Goal: Navigation & Orientation: Find specific page/section

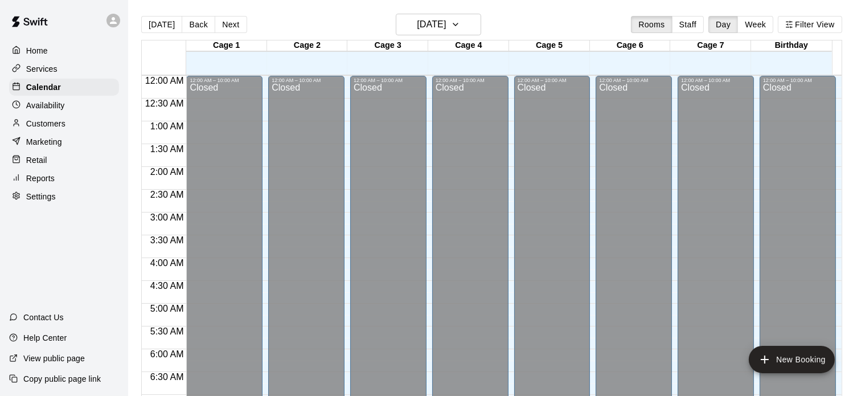
scroll to position [388, 0]
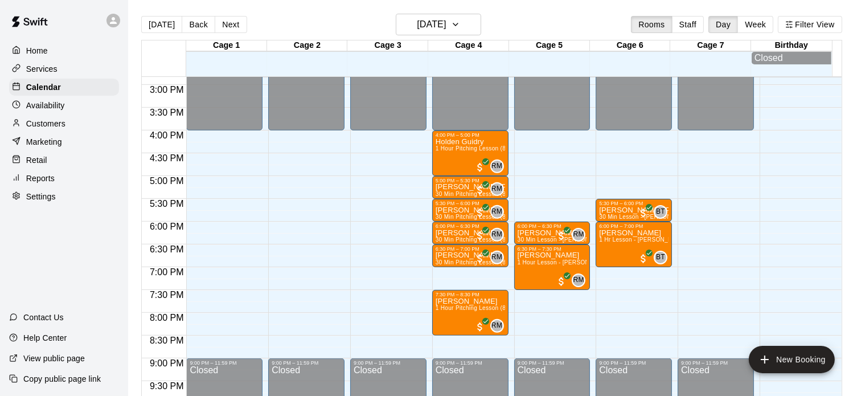
scroll to position [675, 0]
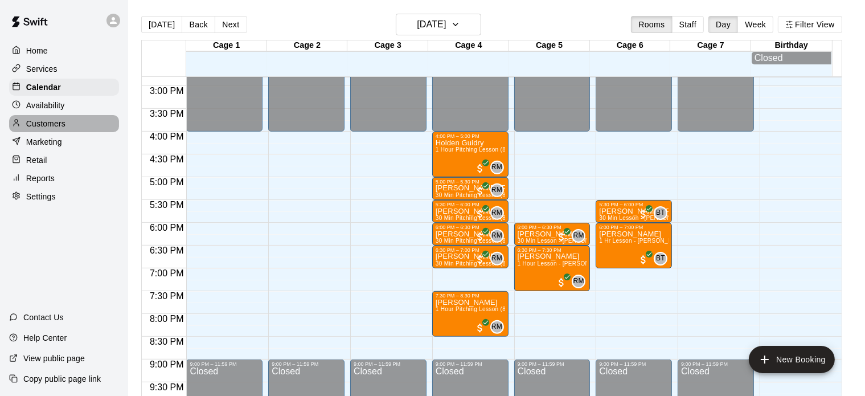
click at [64, 122] on p "Customers" at bounding box center [45, 123] width 39 height 11
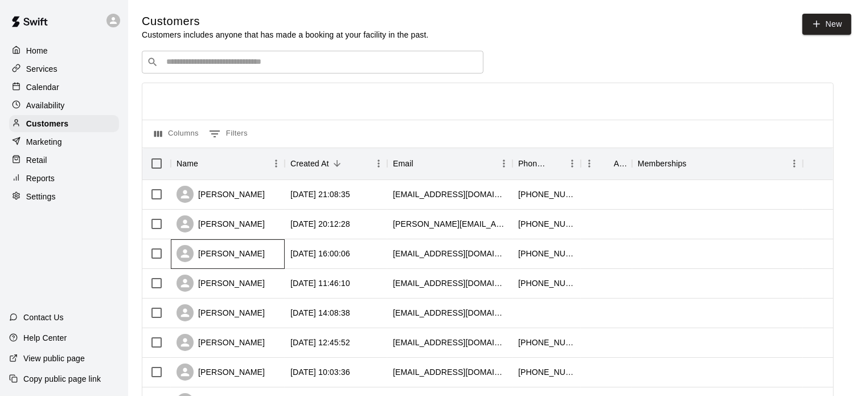
click at [239, 256] on div "Joanna Aboytes" at bounding box center [220, 253] width 88 height 17
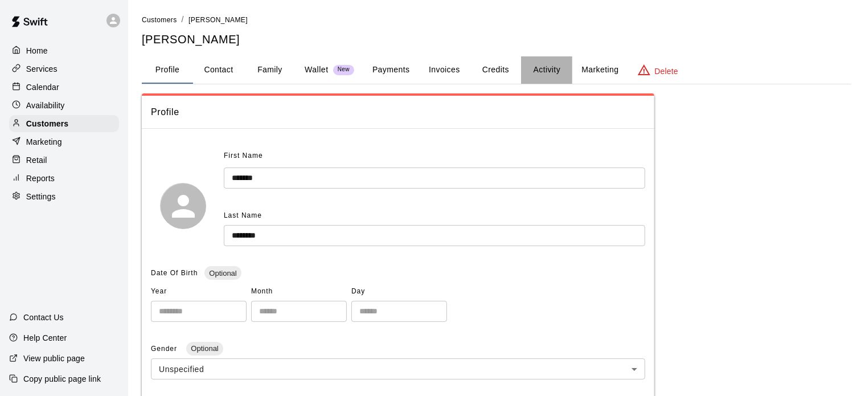
click at [549, 73] on button "Activity" at bounding box center [546, 69] width 51 height 27
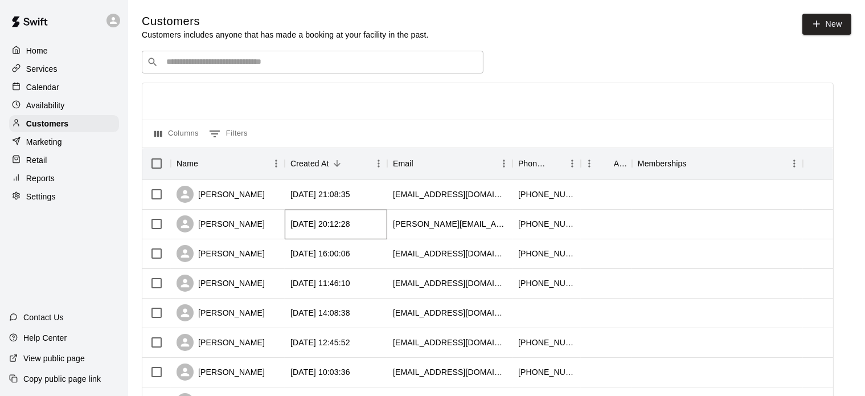
click at [324, 232] on div "2025-08-17 20:12:28" at bounding box center [336, 224] width 102 height 30
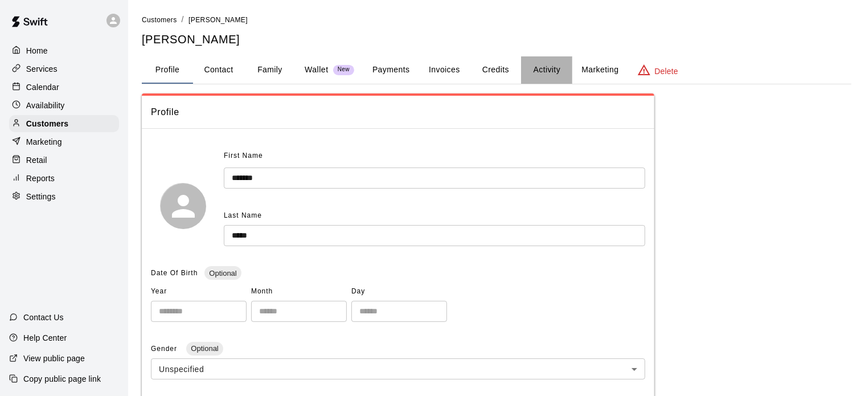
click at [548, 69] on button "Activity" at bounding box center [546, 69] width 51 height 27
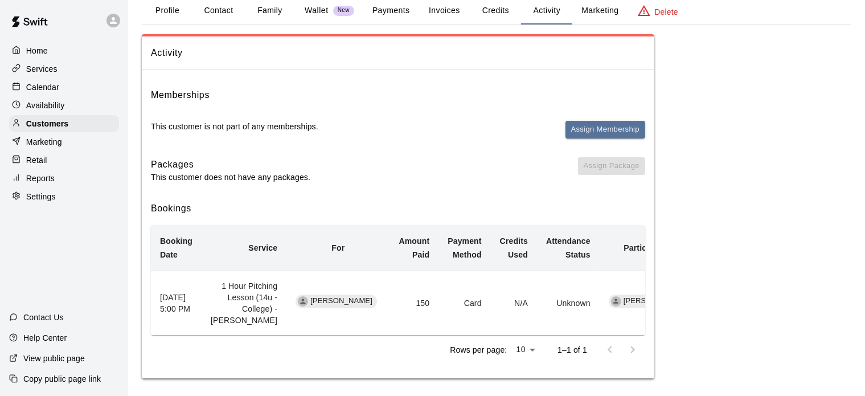
scroll to position [75, 0]
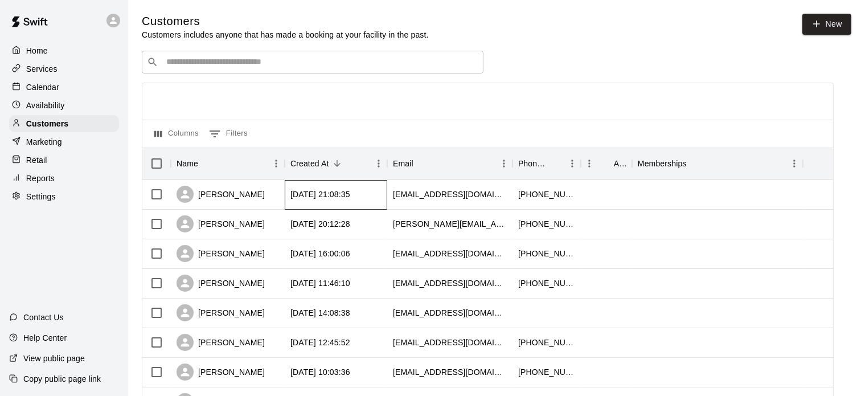
click at [355, 189] on div "2025-08-17 21:08:35" at bounding box center [336, 195] width 102 height 30
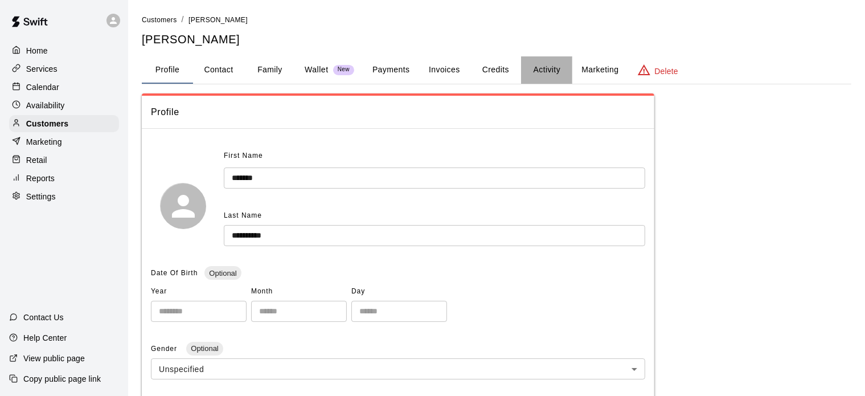
click at [544, 65] on button "Activity" at bounding box center [546, 69] width 51 height 27
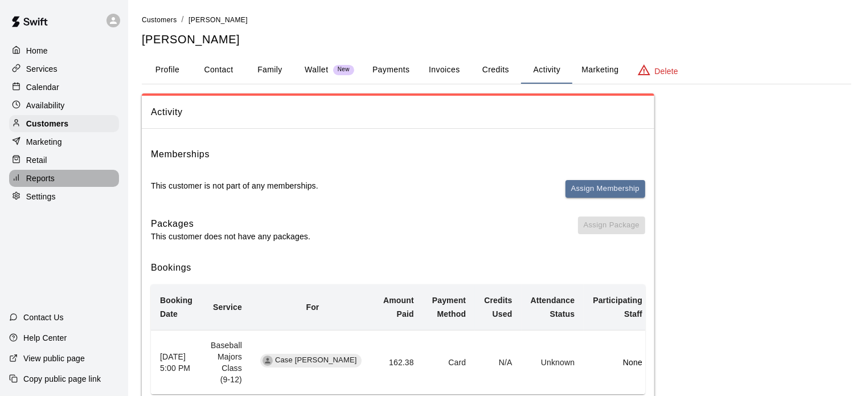
click at [57, 183] on div "Reports" at bounding box center [64, 178] width 110 height 17
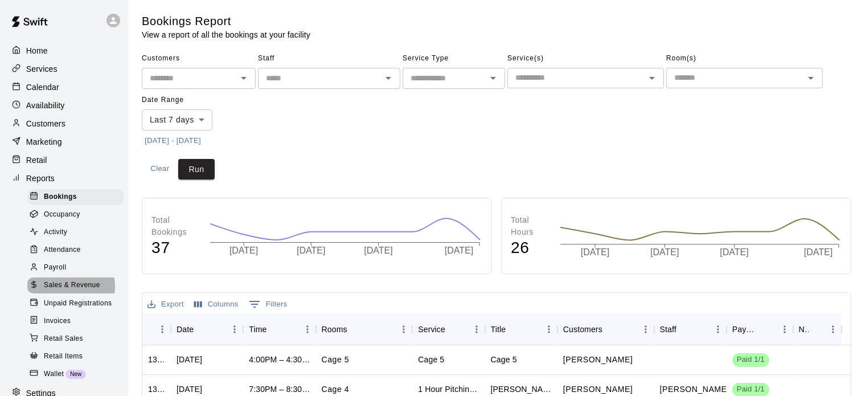
click at [65, 291] on span "Sales & Revenue" at bounding box center [72, 285] width 56 height 11
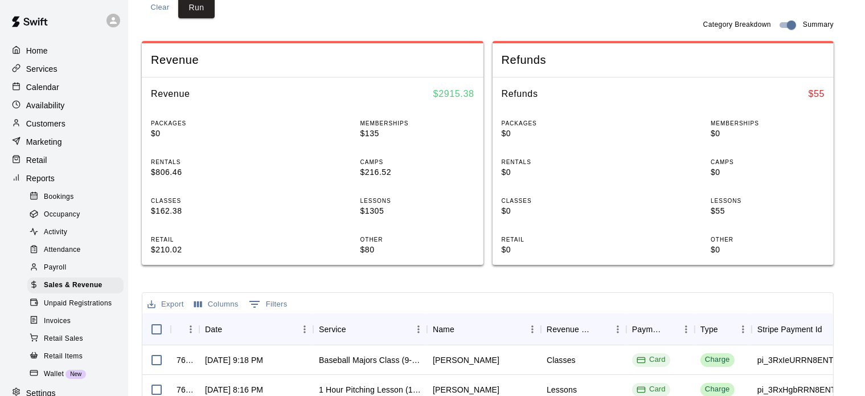
scroll to position [155, 0]
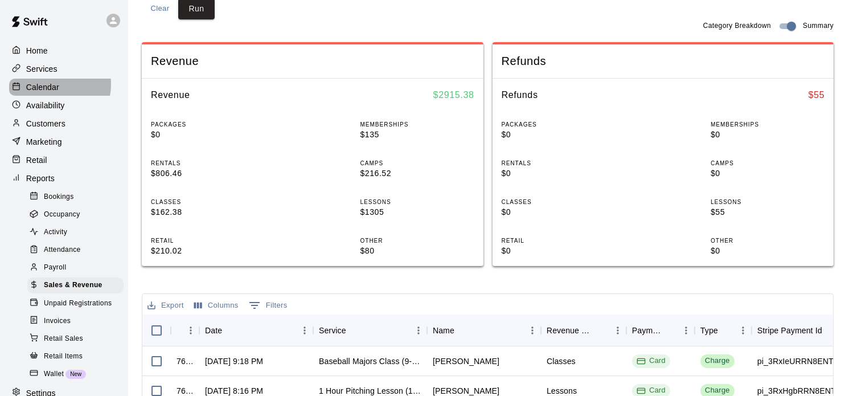
click at [49, 86] on p "Calendar" at bounding box center [42, 86] width 33 height 11
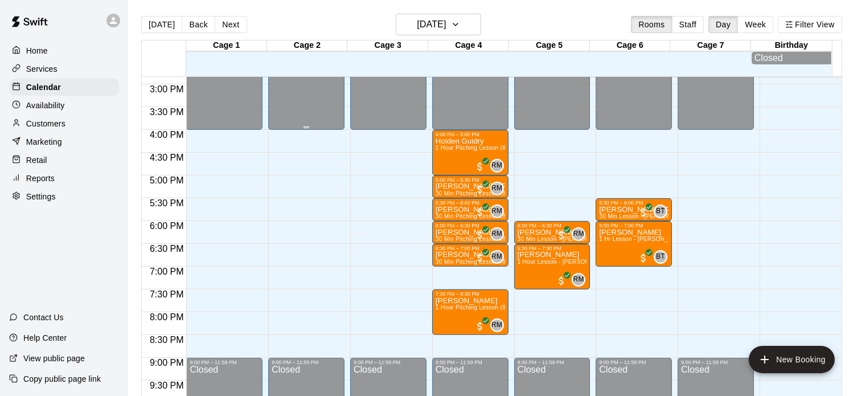
scroll to position [676, 0]
click at [237, 24] on button "Next" at bounding box center [231, 24] width 32 height 17
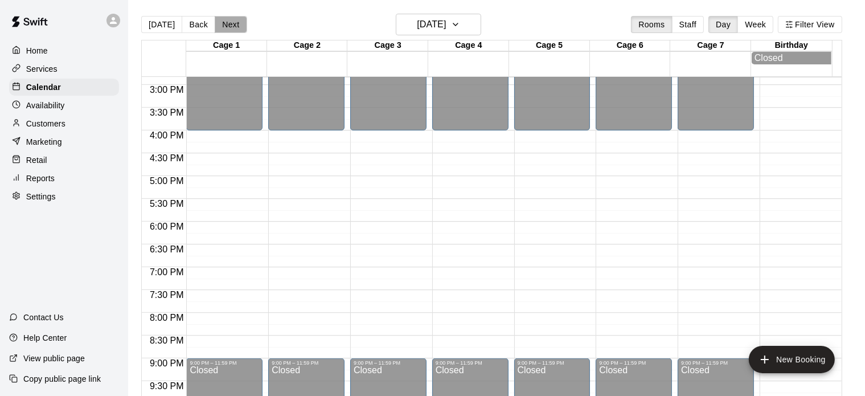
click at [225, 26] on button "Next" at bounding box center [231, 24] width 32 height 17
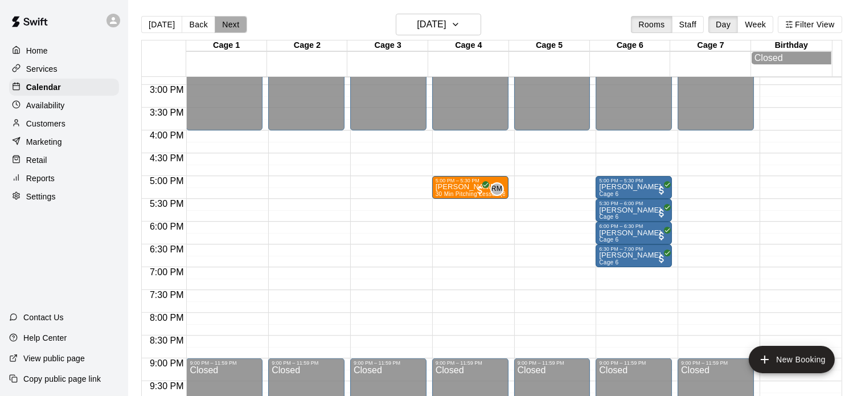
click at [233, 28] on button "Next" at bounding box center [231, 24] width 32 height 17
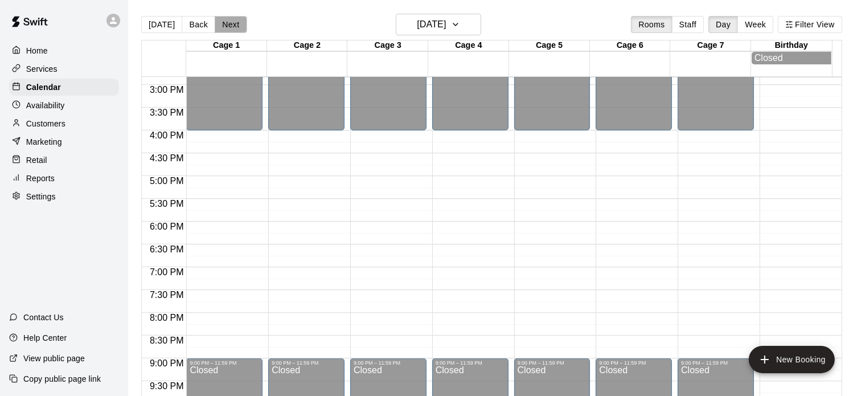
click at [233, 28] on button "Next" at bounding box center [231, 24] width 32 height 17
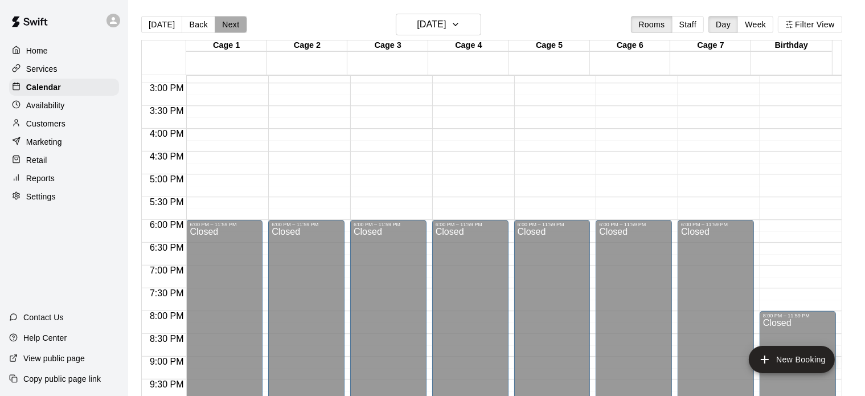
click at [233, 28] on button "Next" at bounding box center [231, 24] width 32 height 17
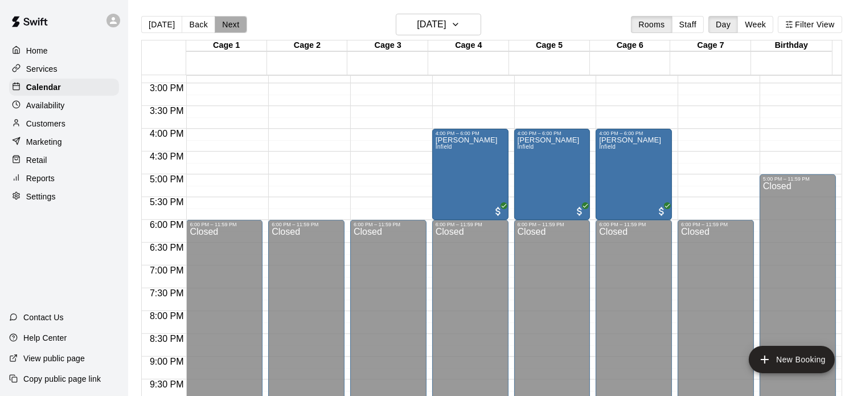
click at [233, 28] on button "Next" at bounding box center [231, 24] width 32 height 17
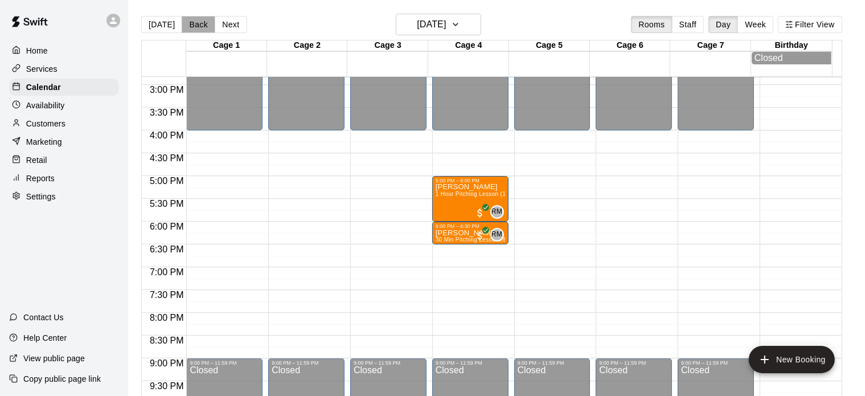
click at [199, 18] on button "Back" at bounding box center [199, 24] width 34 height 17
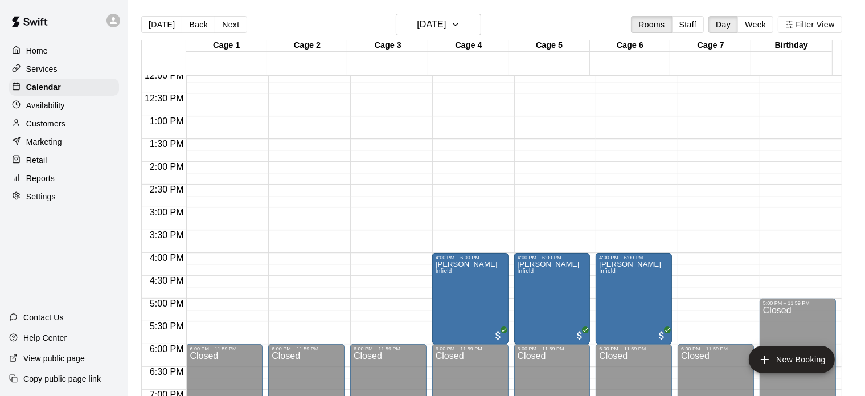
scroll to position [580, 0]
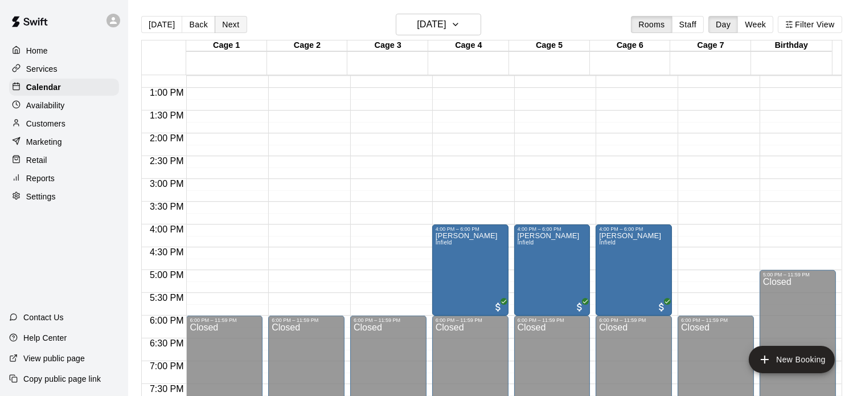
click at [232, 31] on button "Next" at bounding box center [231, 24] width 32 height 17
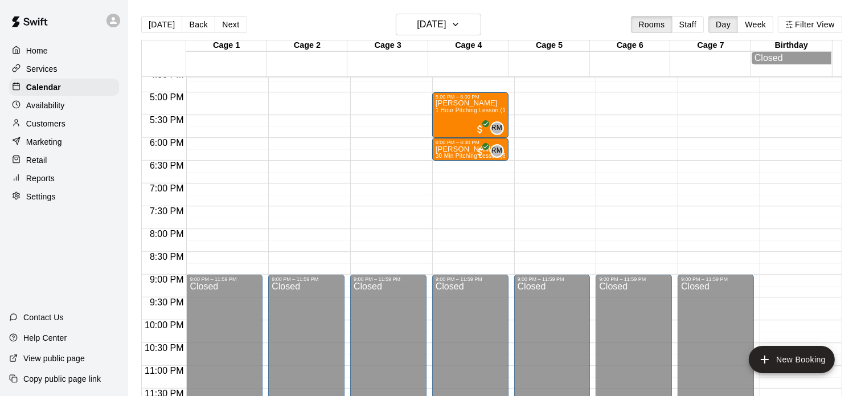
scroll to position [763, 0]
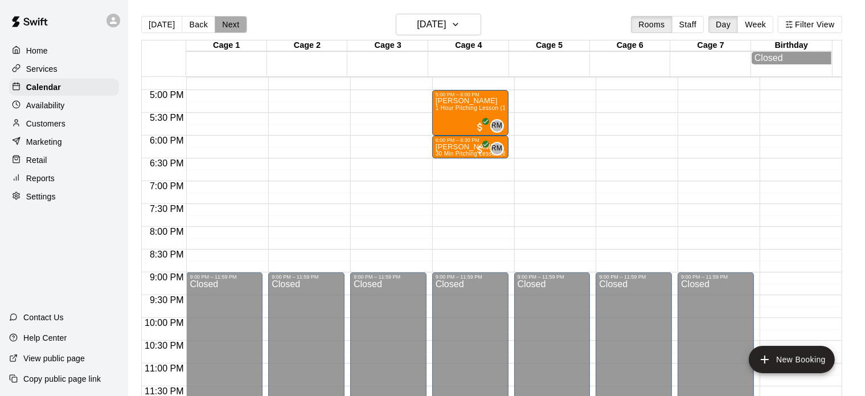
click at [232, 27] on button "Next" at bounding box center [231, 24] width 32 height 17
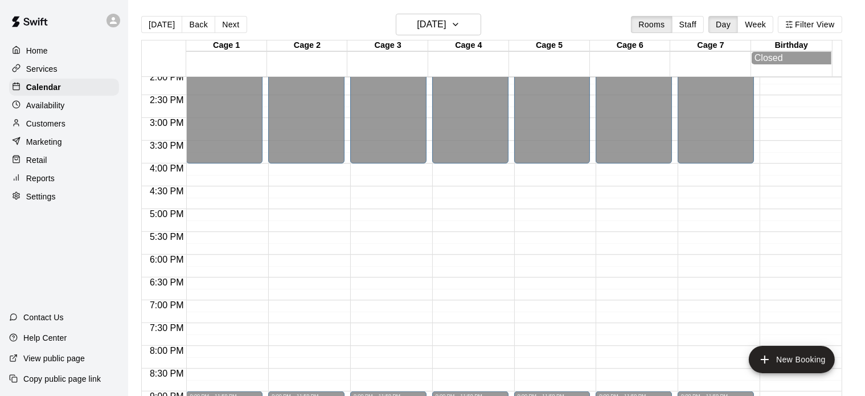
scroll to position [644, 0]
click at [231, 20] on button "Next" at bounding box center [231, 24] width 32 height 17
click at [153, 30] on button "[DATE]" at bounding box center [161, 24] width 41 height 17
